Goal: Task Accomplishment & Management: Use online tool/utility

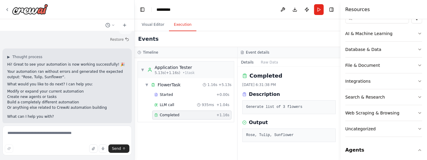
click at [181, 22] on button "Execution" at bounding box center [182, 25] width 27 height 13
click at [155, 26] on button "Visual Editor" at bounding box center [153, 25] width 32 height 13
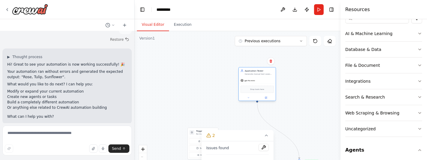
drag, startPoint x: 287, startPoint y: 111, endPoint x: 245, endPoint y: 77, distance: 54.1
click at [245, 77] on div "Application Tester Generate manual test cases with test case name, test steps a…" at bounding box center [257, 84] width 38 height 34
click at [255, 75] on div "Application Tester Generate manual test cases with test case name, test steps a…" at bounding box center [257, 73] width 37 height 10
click at [265, 100] on div at bounding box center [257, 98] width 37 height 6
click at [266, 97] on icon at bounding box center [266, 98] width 2 height 2
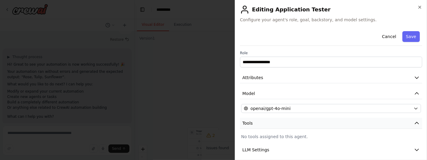
scroll to position [37, 0]
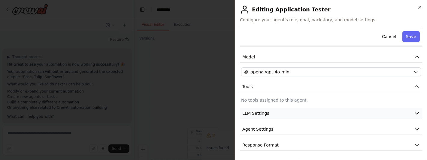
click at [275, 113] on button "LLM Settings" at bounding box center [331, 113] width 182 height 11
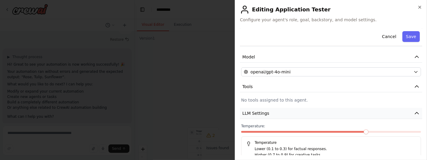
scroll to position [0, 0]
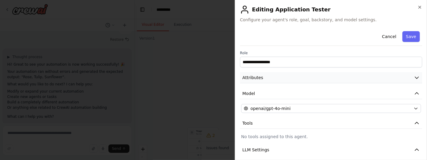
click at [278, 76] on button "Attributes" at bounding box center [331, 77] width 182 height 11
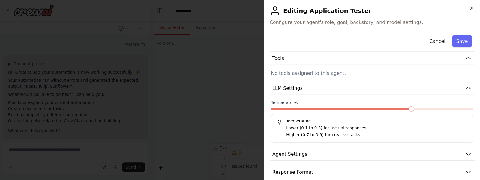
scroll to position [175, 0]
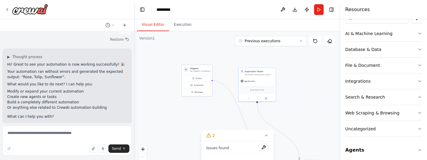
drag, startPoint x: 195, startPoint y: 134, endPoint x: 190, endPoint y: 69, distance: 65.3
click at [190, 69] on div "Triggers No triggers configured" at bounding box center [197, 69] width 30 height 9
click at [310, 110] on div ".deletable-edge-delete-btn { width: 20px; height: 20px; border: 0px solid #ffff…" at bounding box center [237, 106] width 206 height 150
drag, startPoint x: 298, startPoint y: 158, endPoint x: 301, endPoint y: 161, distance: 4.5
click at [301, 160] on html "Hello! I'm the CrewAI assistant. What kind of automation do you want to build? …" at bounding box center [213, 80] width 427 height 160
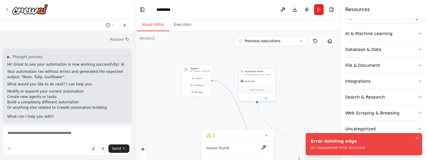
drag, startPoint x: 245, startPoint y: 125, endPoint x: 230, endPoint y: 101, distance: 28.6
click at [230, 101] on div ".deletable-edge-delete-btn { width: 20px; height: 20px; border: 0px solid #ffff…" at bounding box center [237, 106] width 206 height 150
click at [264, 137] on icon at bounding box center [266, 135] width 5 height 5
click at [307, 119] on div ".deletable-edge-delete-btn { width: 20px; height: 20px; border: 0px solid #ffff…" at bounding box center [237, 106] width 206 height 150
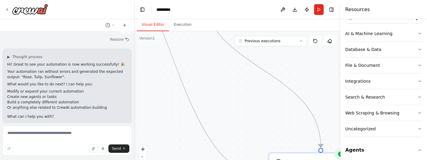
drag, startPoint x: 234, startPoint y: 140, endPoint x: 271, endPoint y: 56, distance: 91.5
click at [271, 56] on div ".deletable-edge-delete-btn { width: 20px; height: 20px; border: 0px solid #ffff…" at bounding box center [237, 106] width 206 height 150
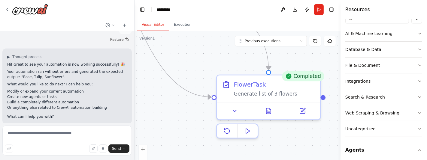
drag, startPoint x: 254, startPoint y: 139, endPoint x: 202, endPoint y: 60, distance: 94.1
click at [202, 60] on div ".deletable-edge-delete-btn { width: 20px; height: 20px; border: 0px solid #ffff…" at bounding box center [237, 106] width 206 height 150
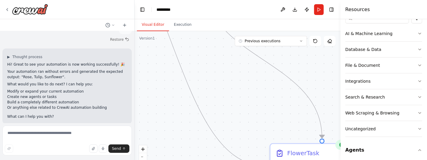
drag, startPoint x: 196, startPoint y: 77, endPoint x: 245, endPoint y: 137, distance: 77.0
click at [245, 137] on div ".deletable-edge-delete-btn { width: 20px; height: 20px; border: 0px solid #ffff…" at bounding box center [237, 106] width 206 height 150
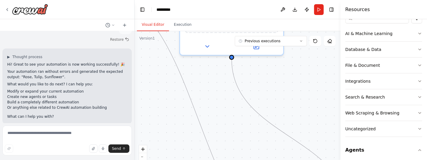
drag, startPoint x: 240, startPoint y: 119, endPoint x: 257, endPoint y: 172, distance: 55.0
click at [257, 160] on html "Hello! I'm the CrewAI assistant. What kind of automation do you want to build? …" at bounding box center [213, 80] width 427 height 160
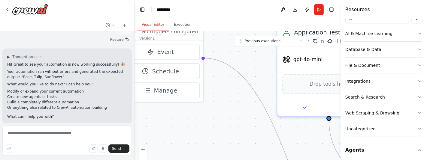
drag, startPoint x: 209, startPoint y: 88, endPoint x: 305, endPoint y: 149, distance: 113.9
click at [306, 149] on div ".deletable-edge-delete-btn { width: 20px; height: 20px; border: 0px solid #ffff…" at bounding box center [237, 106] width 206 height 150
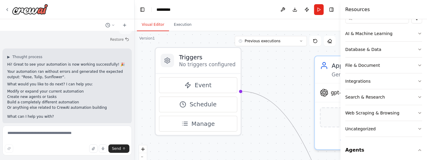
drag, startPoint x: 226, startPoint y: 102, endPoint x: 264, endPoint y: 135, distance: 50.4
click at [264, 135] on div ".deletable-edge-delete-btn { width: 20px; height: 20px; border: 0px solid #ffff…" at bounding box center [237, 106] width 206 height 150
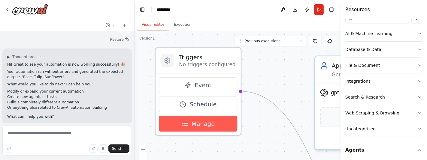
click at [215, 125] on button "Manage" at bounding box center [198, 124] width 78 height 16
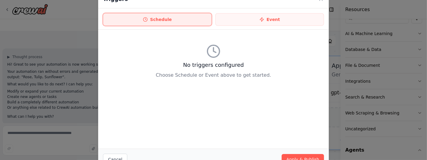
click at [182, 17] on button "Schedule" at bounding box center [157, 19] width 109 height 13
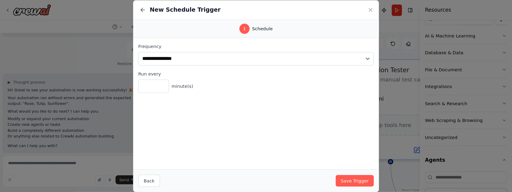
scroll to position [82, 0]
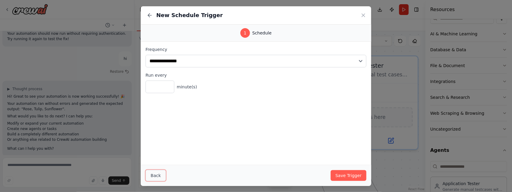
click at [152, 160] on button "Back" at bounding box center [156, 175] width 20 height 11
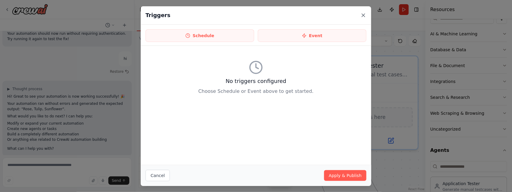
click at [362, 14] on icon at bounding box center [363, 15] width 3 height 3
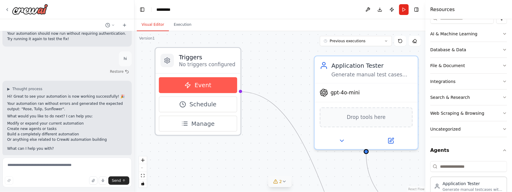
click at [204, 88] on span "Event" at bounding box center [202, 85] width 17 height 8
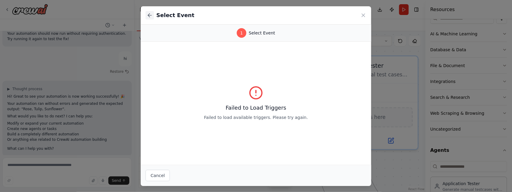
click at [150, 15] on icon at bounding box center [150, 15] width 6 height 6
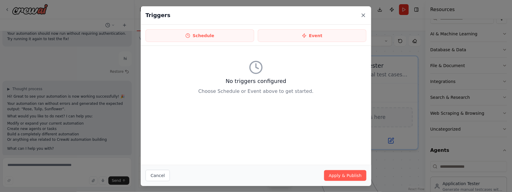
click at [362, 14] on icon at bounding box center [363, 15] width 3 height 3
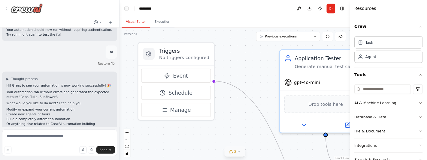
scroll to position [387, 0]
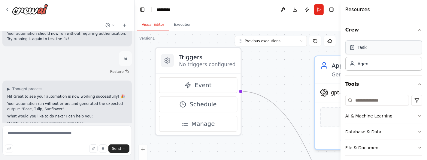
click at [374, 51] on div "Task" at bounding box center [383, 48] width 77 height 14
click at [350, 47] on icon at bounding box center [352, 48] width 4 height 4
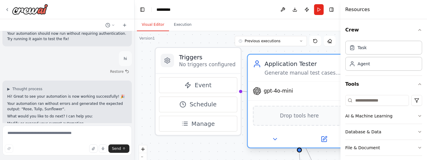
drag, startPoint x: 318, startPoint y: 72, endPoint x: 251, endPoint y: 76, distance: 67.3
click at [251, 76] on div "Application Tester Generate manual test cases with test case name, test steps a…" at bounding box center [299, 68] width 103 height 27
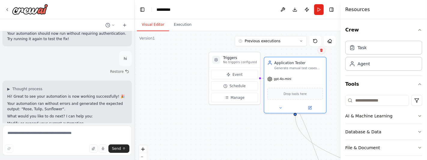
click at [322, 53] on button at bounding box center [321, 51] width 8 height 8
click at [301, 50] on button "Confirm" at bounding box center [303, 50] width 21 height 7
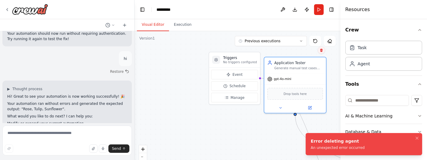
click at [320, 53] on button at bounding box center [321, 51] width 8 height 8
click at [305, 50] on button "Confirm" at bounding box center [303, 50] width 21 height 7
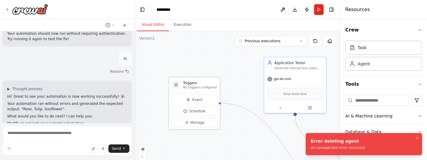
drag, startPoint x: 230, startPoint y: 56, endPoint x: 188, endPoint y: 81, distance: 48.6
click at [188, 81] on h3 "Triggers" at bounding box center [200, 82] width 34 height 5
click at [310, 61] on div "Application Tester" at bounding box center [298, 61] width 49 height 5
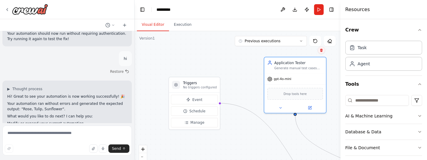
click at [322, 50] on icon at bounding box center [321, 50] width 2 height 3
click at [306, 49] on button "Confirm" at bounding box center [303, 50] width 21 height 7
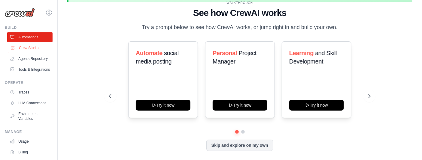
click at [29, 51] on link "Crew Studio" at bounding box center [30, 48] width 45 height 10
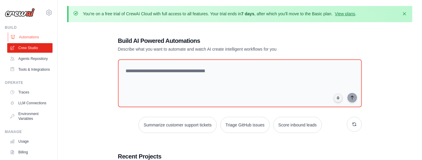
click at [31, 40] on link "Automations" at bounding box center [30, 37] width 45 height 10
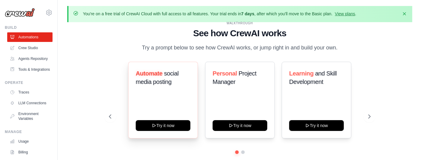
scroll to position [20, 0]
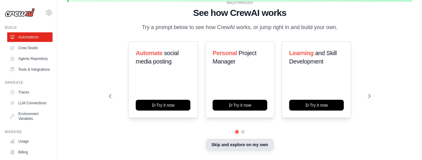
click at [242, 146] on button "Skip and explore on my own" at bounding box center [239, 144] width 67 height 11
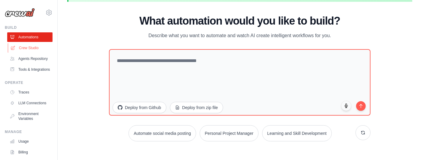
click at [32, 48] on link "Crew Studio" at bounding box center [30, 48] width 45 height 10
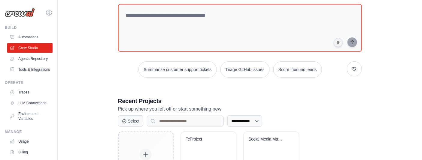
scroll to position [102, 0]
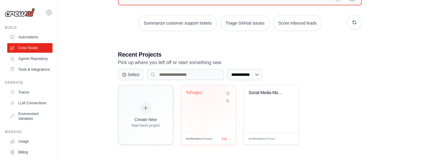
click at [203, 95] on div "TcProject" at bounding box center [204, 94] width 36 height 8
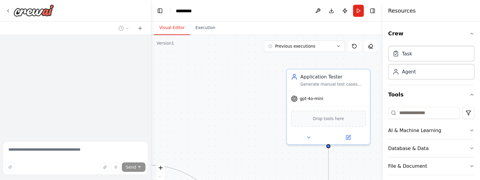
scroll to position [419, 0]
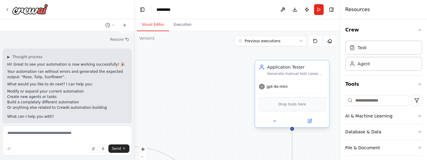
click at [320, 68] on div "Application Tester" at bounding box center [296, 67] width 58 height 6
click at [325, 56] on icon at bounding box center [324, 54] width 2 height 3
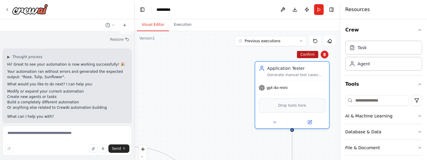
click at [311, 53] on button "Confirm" at bounding box center [307, 54] width 21 height 7
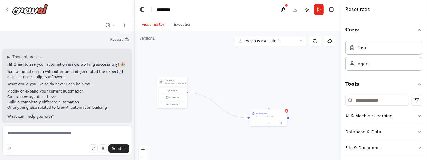
drag, startPoint x: 223, startPoint y: 125, endPoint x: 221, endPoint y: 92, distance: 33.4
click at [221, 92] on div "Triggers No triggers configured Event Schedule Manage FlowerTask Generate list …" at bounding box center [237, 106] width 206 height 150
click at [318, 8] on button "Run" at bounding box center [319, 9] width 10 height 11
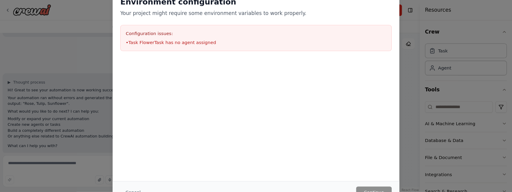
scroll to position [387, 0]
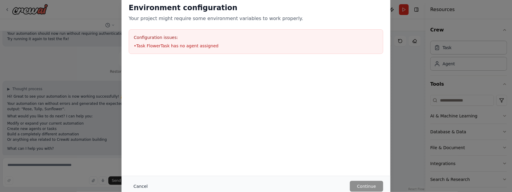
click at [143, 160] on button "Cancel" at bounding box center [141, 186] width 24 height 11
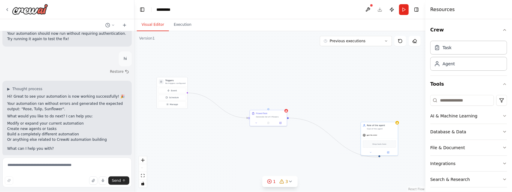
drag, startPoint x: 287, startPoint y: 117, endPoint x: 378, endPoint y: 158, distance: 99.7
click at [378, 158] on div "Triggers No triggers configured Event Schedule Manage FlowerTask Generate list …" at bounding box center [279, 111] width 291 height 161
drag, startPoint x: 373, startPoint y: 133, endPoint x: 329, endPoint y: 66, distance: 79.6
click at [329, 66] on div "gpt-4o-mini" at bounding box center [337, 69] width 37 height 7
drag, startPoint x: 287, startPoint y: 118, endPoint x: 340, endPoint y: 91, distance: 59.0
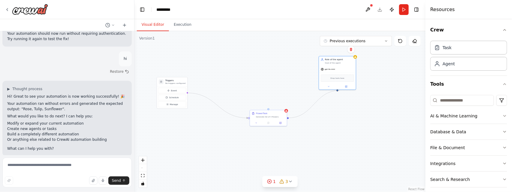
click at [340, 91] on div "Triggers No triggers configured Event Schedule Manage FlowerTask Generate list …" at bounding box center [279, 111] width 291 height 161
drag, startPoint x: 268, startPoint y: 107, endPoint x: 337, endPoint y: 100, distance: 69.7
click at [337, 100] on div "Triggers No triggers configured Event Schedule Manage FlowerTask Generate list …" at bounding box center [279, 111] width 291 height 161
drag, startPoint x: 337, startPoint y: 100, endPoint x: 331, endPoint y: 114, distance: 15.6
click at [331, 114] on div "Triggers No triggers configured Event Schedule Manage FlowerTask Generate list …" at bounding box center [279, 111] width 291 height 161
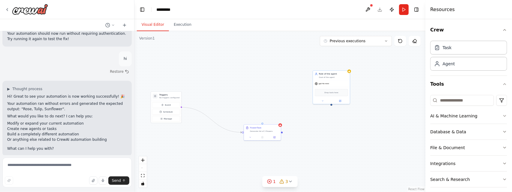
click at [310, 142] on div "Triggers No triggers configured Event Schedule Manage FlowerTask Generate list …" at bounding box center [279, 111] width 291 height 161
drag, startPoint x: 254, startPoint y: 121, endPoint x: 337, endPoint y: 101, distance: 85.1
click at [337, 101] on div "Triggers No triggers configured Event Schedule Manage FlowerTask Generate list …" at bounding box center [279, 111] width 291 height 161
click at [345, 94] on icon at bounding box center [346, 94] width 3 height 3
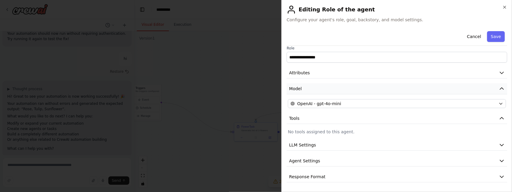
scroll to position [0, 0]
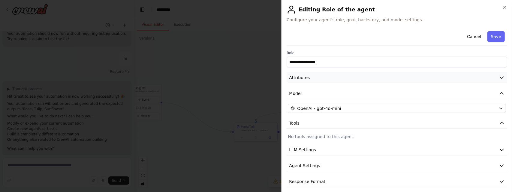
click at [355, 76] on button "Attributes" at bounding box center [397, 77] width 221 height 11
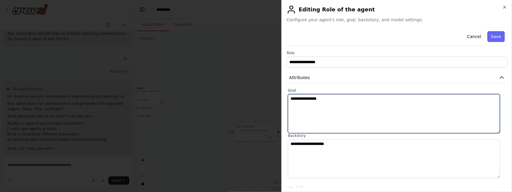
click at [329, 97] on textarea "**********" at bounding box center [394, 113] width 212 height 39
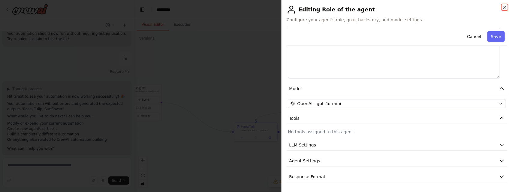
click at [426, 7] on icon "button" at bounding box center [505, 7] width 2 height 2
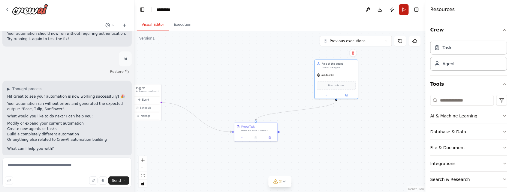
click at [402, 12] on button "Run" at bounding box center [404, 9] width 10 height 11
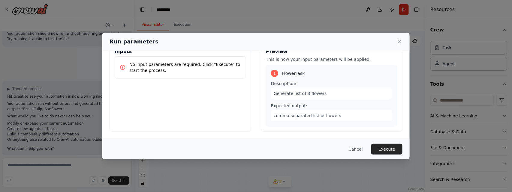
scroll to position [0, 0]
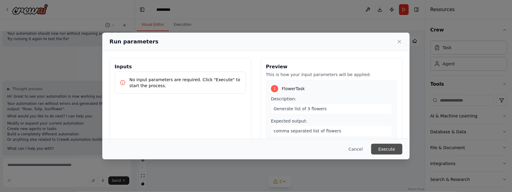
click at [395, 149] on button "Execute" at bounding box center [386, 149] width 31 height 11
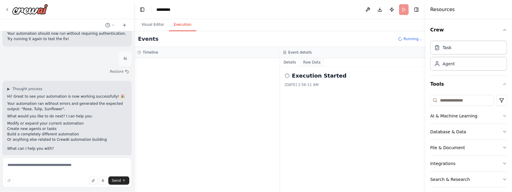
click at [314, 62] on button "Raw Data" at bounding box center [312, 62] width 25 height 8
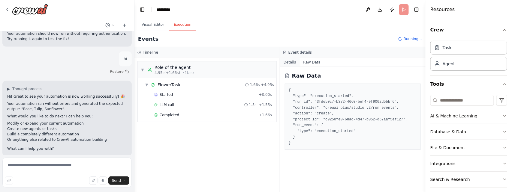
scroll to position [436, 0]
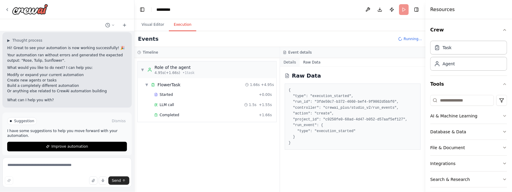
click at [289, 59] on button "Details" at bounding box center [290, 62] width 20 height 8
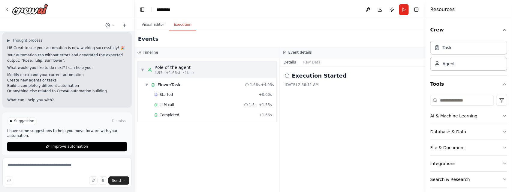
click at [209, 69] on div "▼ Role of the agent 4.95s (+1.66s) • 1 task" at bounding box center [207, 70] width 139 height 17
click at [209, 69] on div "▶ Role of the agent 4.95s (+1.66s) • 1 task" at bounding box center [207, 70] width 139 height 17
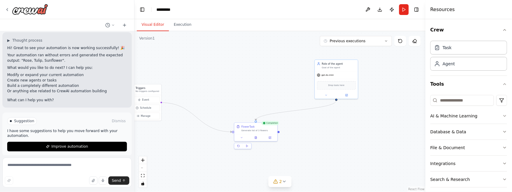
click at [147, 20] on button "Visual Editor" at bounding box center [153, 25] width 32 height 13
drag, startPoint x: 238, startPoint y: 92, endPoint x: 275, endPoint y: 88, distance: 37.7
click at [275, 88] on div ".deletable-edge-delete-btn { width: 20px; height: 20px; border: 0px solid #ffff…" at bounding box center [279, 111] width 291 height 161
click at [426, 115] on icon "button" at bounding box center [504, 116] width 5 height 5
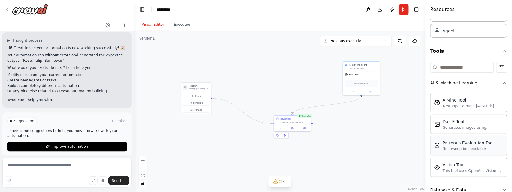
scroll to position [67, 0]
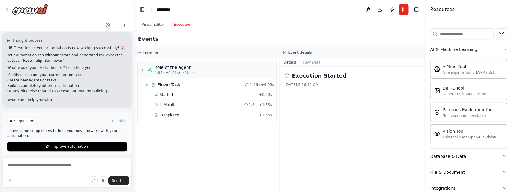
click at [182, 25] on button "Execution" at bounding box center [182, 25] width 27 height 13
click at [426, 160] on button "Database & Data" at bounding box center [468, 157] width 77 height 16
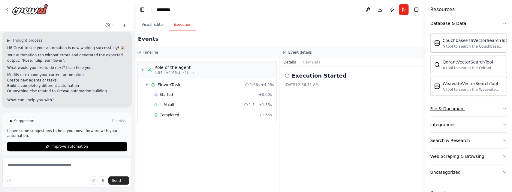
scroll to position [217, 0]
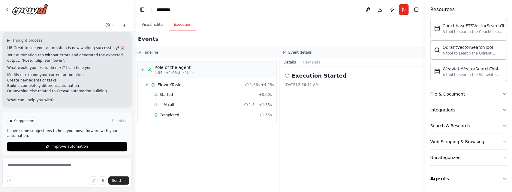
click at [426, 106] on button "Integrations" at bounding box center [468, 110] width 77 height 16
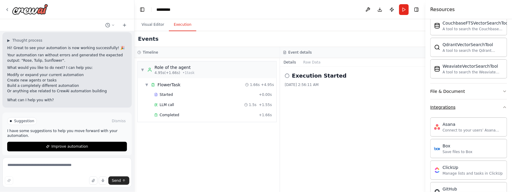
click at [426, 106] on button "Integrations" at bounding box center [468, 108] width 77 height 16
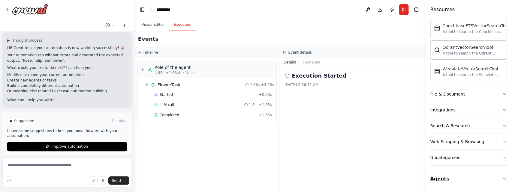
click at [426, 160] on button "Agents" at bounding box center [468, 179] width 77 height 17
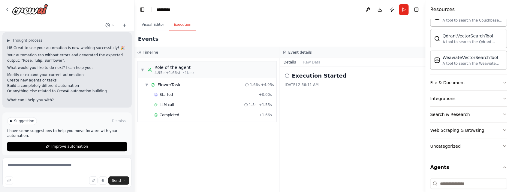
scroll to position [159, 0]
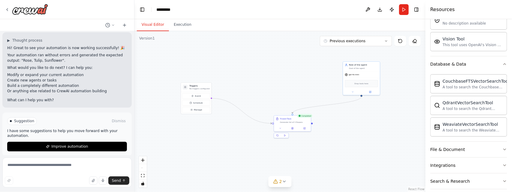
click at [152, 21] on button "Visual Editor" at bounding box center [153, 25] width 32 height 13
click at [370, 128] on div "A tool to search the Weaviate database for relevant information on internal doc…" at bounding box center [371, 133] width 107 height 10
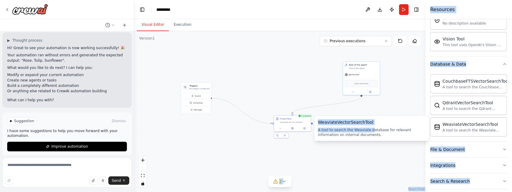
drag, startPoint x: 368, startPoint y: 129, endPoint x: 322, endPoint y: 150, distance: 50.3
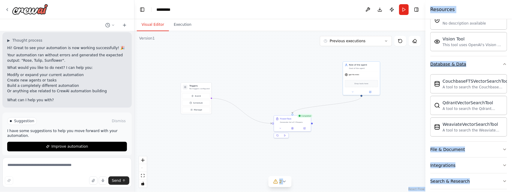
click at [426, 70] on button "Database & Data" at bounding box center [468, 64] width 77 height 16
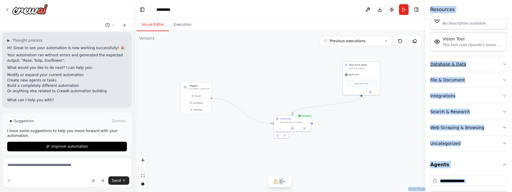
click at [426, 65] on button "Database & Data" at bounding box center [468, 64] width 77 height 16
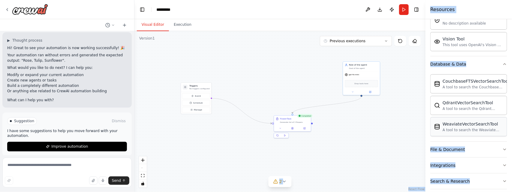
click at [426, 130] on div "A tool to search the Weaviate database for relevant information on internal doc…" at bounding box center [473, 130] width 61 height 5
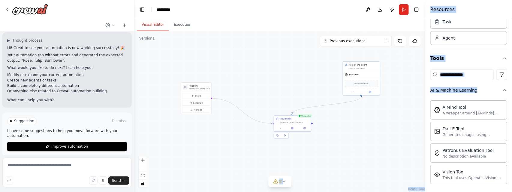
scroll to position [0, 0]
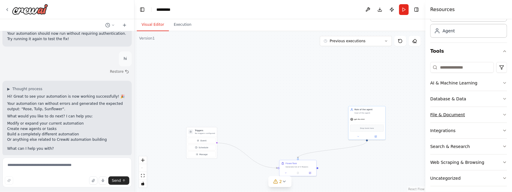
scroll to position [55, 0]
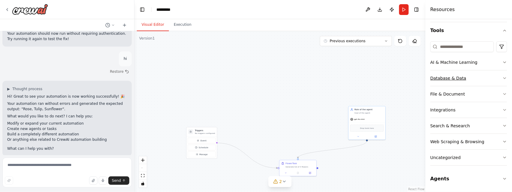
click at [443, 80] on div "Database & Data" at bounding box center [448, 78] width 36 height 6
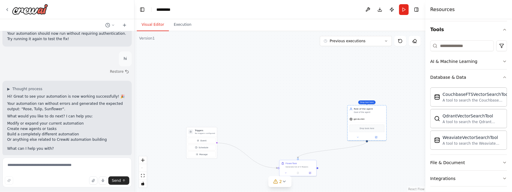
click at [221, 87] on div ".deletable-edge-delete-btn { width: 20px; height: 20px; border: 0px solid #ffff…" at bounding box center [279, 111] width 291 height 161
click at [213, 98] on div ".deletable-edge-delete-btn { width: 20px; height: 20px; border: 0px solid #ffff…" at bounding box center [279, 111] width 291 height 161
drag, startPoint x: 259, startPoint y: 130, endPoint x: 216, endPoint y: 59, distance: 83.2
click at [216, 59] on div ".deletable-edge-delete-btn { width: 20px; height: 20px; border: 0px solid #ffff…" at bounding box center [279, 111] width 291 height 161
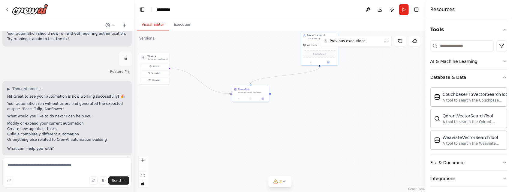
click at [271, 142] on div ".deletable-edge-delete-btn { width: 20px; height: 20px; border: 0px solid #ffff…" at bounding box center [279, 111] width 291 height 161
click at [458, 64] on div "AI & Machine Learning" at bounding box center [453, 62] width 47 height 6
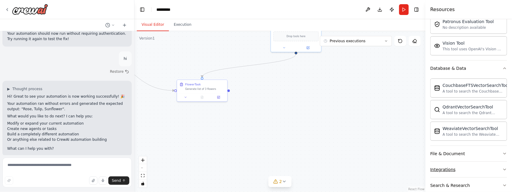
scroll to position [22, 0]
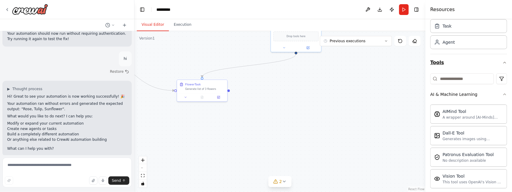
click at [496, 62] on button "Tools" at bounding box center [468, 62] width 77 height 17
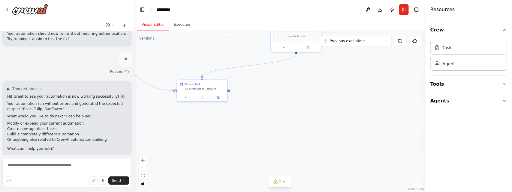
scroll to position [0, 0]
click at [498, 99] on button "Agents" at bounding box center [468, 101] width 77 height 17
click at [505, 82] on icon "button" at bounding box center [504, 84] width 5 height 5
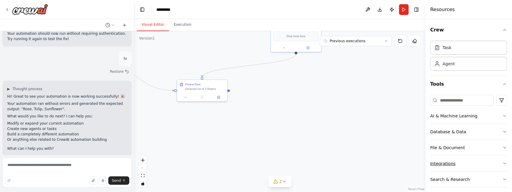
scroll to position [33, 0]
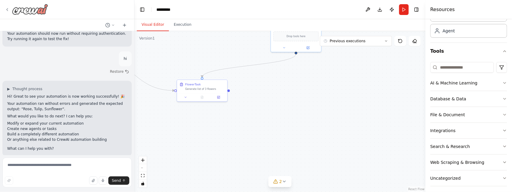
click at [8, 9] on icon at bounding box center [7, 9] width 5 height 5
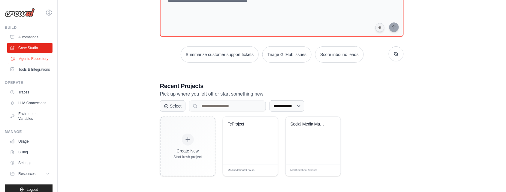
click at [31, 59] on link "Agents Repository" at bounding box center [30, 59] width 45 height 10
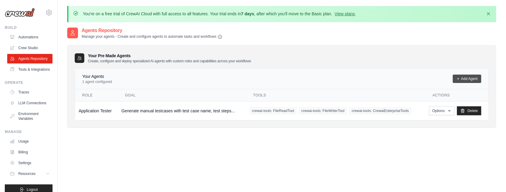
click at [471, 78] on link "Add Agent" at bounding box center [467, 79] width 29 height 8
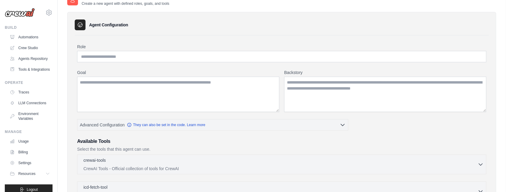
scroll to position [100, 0]
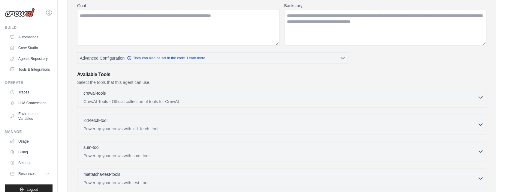
click at [137, 98] on div "crewai-tools 0 selected" at bounding box center [280, 93] width 394 height 7
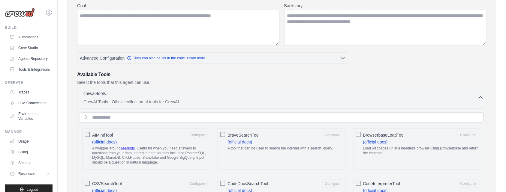
click at [245, 101] on p "CrewAI Tools - Official collection of tools for CrewAI" at bounding box center [280, 102] width 394 height 6
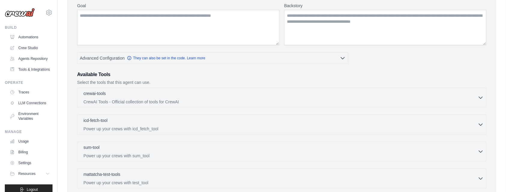
scroll to position [167, 0]
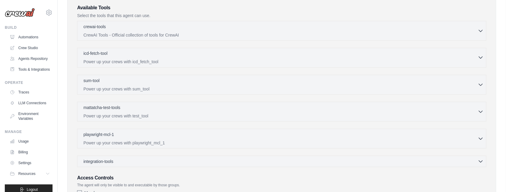
click at [237, 63] on p "Power up your crews with icd_fetch_tool" at bounding box center [280, 62] width 394 height 6
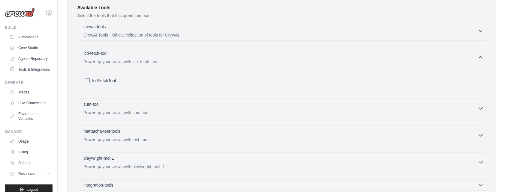
click at [237, 63] on p "Power up your crews with icd_fetch_tool" at bounding box center [280, 62] width 394 height 6
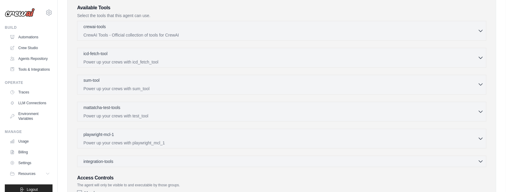
click at [229, 87] on p "Power up your crews with sum_tool" at bounding box center [280, 89] width 394 height 6
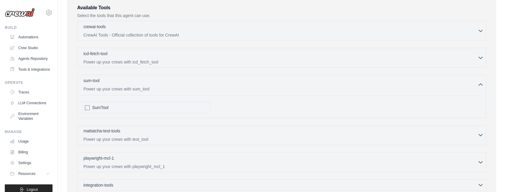
scroll to position [233, 0]
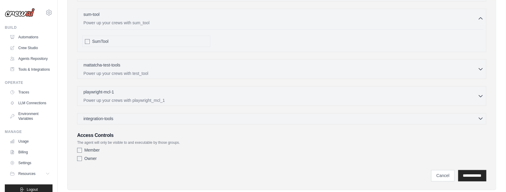
click at [194, 122] on div "integration-tools 0 selected" at bounding box center [283, 119] width 400 height 6
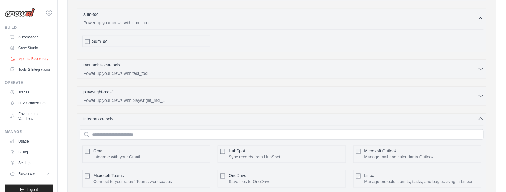
click at [32, 64] on link "Agents Repository" at bounding box center [30, 59] width 45 height 10
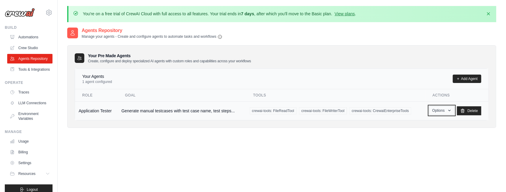
click at [446, 112] on button "Options" at bounding box center [442, 110] width 26 height 9
click at [430, 134] on link "Edit" at bounding box center [432, 135] width 43 height 11
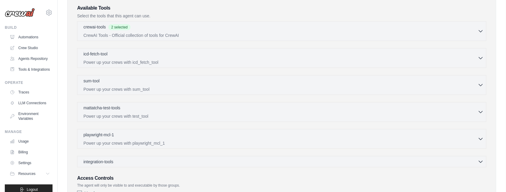
scroll to position [200, 0]
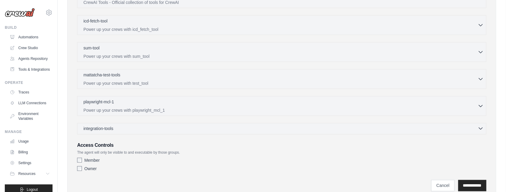
click at [215, 128] on div "integration-tools 0 selected" at bounding box center [283, 129] width 400 height 6
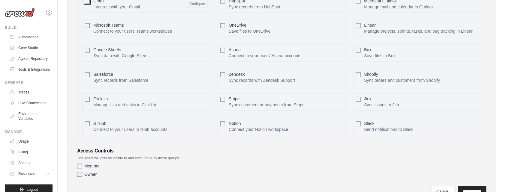
scroll to position [293, 0]
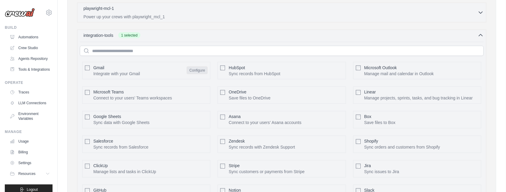
click at [205, 74] on button "Configure" at bounding box center [197, 71] width 21 height 8
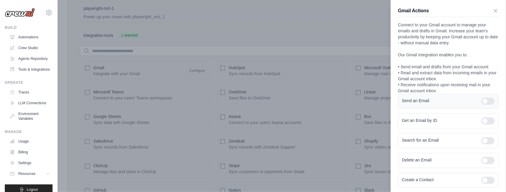
click at [486, 102] on div at bounding box center [488, 101] width 13 height 7
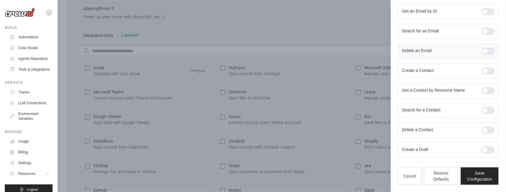
scroll to position [360, 0]
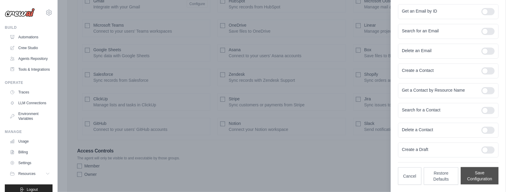
click at [486, 179] on button "Save Configuration" at bounding box center [480, 175] width 38 height 17
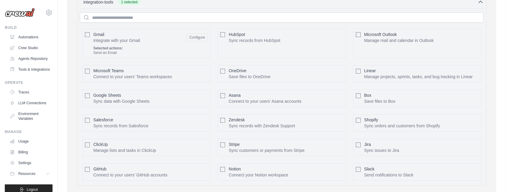
scroll to position [406, 0]
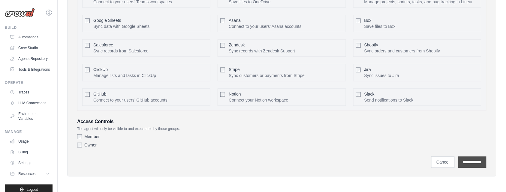
click at [481, 160] on input "**********" at bounding box center [472, 162] width 28 height 11
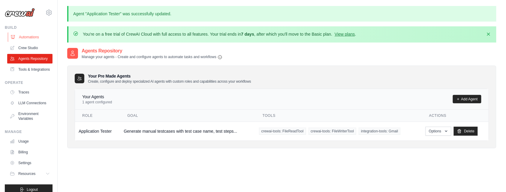
click at [26, 38] on link "Automations" at bounding box center [30, 37] width 45 height 10
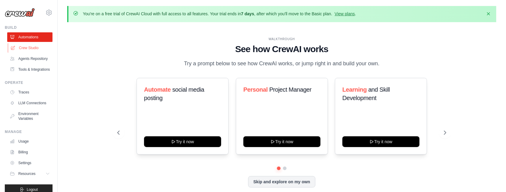
click at [28, 47] on link "Crew Studio" at bounding box center [30, 48] width 45 height 10
click at [29, 47] on link "Crew Studio" at bounding box center [30, 48] width 45 height 10
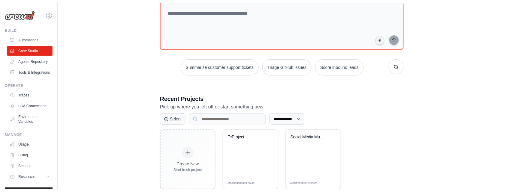
scroll to position [71, 0]
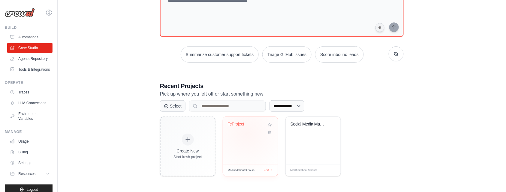
click at [247, 134] on div "TcProject" at bounding box center [250, 129] width 45 height 14
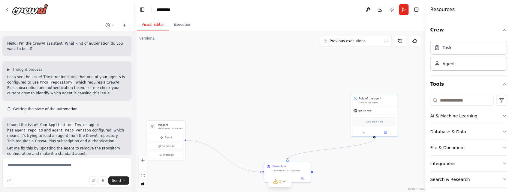
scroll to position [387, 0]
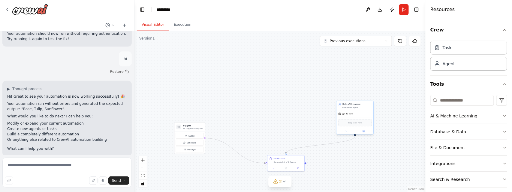
click at [360, 107] on div "Goal of the agent" at bounding box center [357, 108] width 29 height 2
click at [368, 94] on icon at bounding box center [369, 95] width 4 height 4
click at [351, 94] on button "Confirm" at bounding box center [351, 94] width 21 height 7
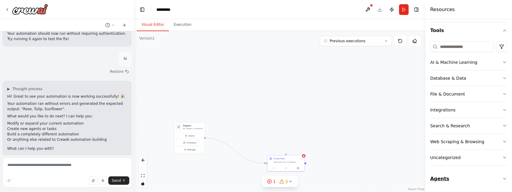
click at [448, 180] on button "Agents" at bounding box center [468, 179] width 77 height 17
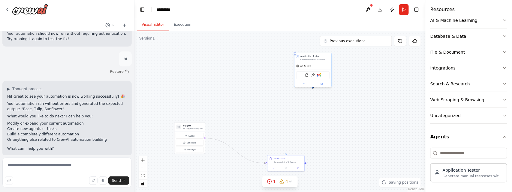
drag, startPoint x: 345, startPoint y: 119, endPoint x: 305, endPoint y: 56, distance: 74.8
click at [305, 56] on div "Application Tester Generate manual testcases with test case name, test steps an…" at bounding box center [315, 58] width 29 height 6
click at [323, 85] on button at bounding box center [321, 84] width 17 height 4
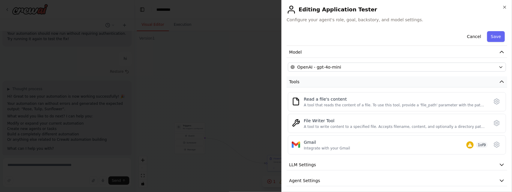
scroll to position [88, 0]
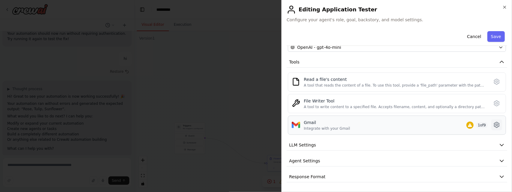
click at [493, 125] on icon at bounding box center [496, 125] width 7 height 7
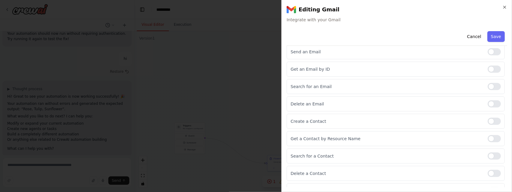
scroll to position [94, 0]
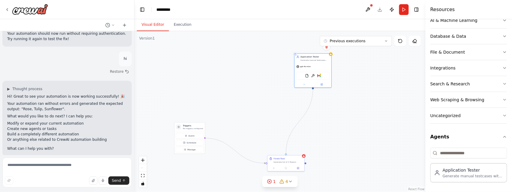
drag, startPoint x: 286, startPoint y: 154, endPoint x: 315, endPoint y: 91, distance: 69.4
click at [315, 91] on div "Triggers No triggers configured Event Schedule Manage FlowerTask Generate list …" at bounding box center [279, 111] width 291 height 161
click at [404, 8] on button "Run" at bounding box center [404, 9] width 10 height 11
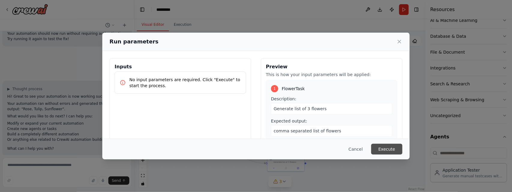
click at [386, 147] on button "Execute" at bounding box center [386, 149] width 31 height 11
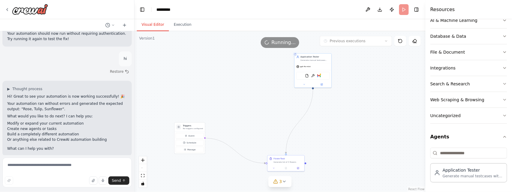
click at [154, 25] on button "Visual Editor" at bounding box center [153, 25] width 32 height 13
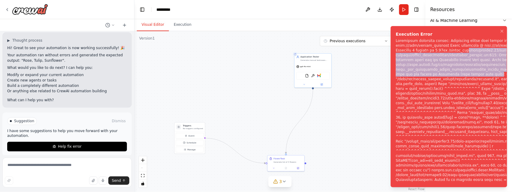
drag, startPoint x: 474, startPoint y: 36, endPoint x: 483, endPoint y: 59, distance: 25.0
click at [483, 59] on div "Notifications (F8)" at bounding box center [500, 110] width 208 height 144
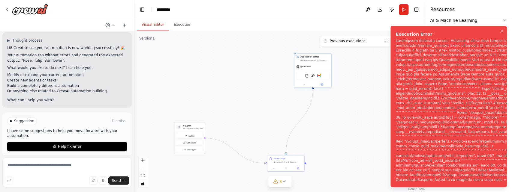
click at [470, 81] on div "Notifications (F8)" at bounding box center [500, 110] width 208 height 144
click at [179, 26] on button "Execution" at bounding box center [182, 25] width 27 height 13
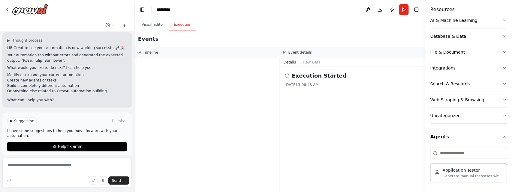
click at [202, 52] on div "Timeline" at bounding box center [206, 52] width 139 height 5
click at [315, 61] on button "Raw Data" at bounding box center [312, 62] width 25 height 8
